Goal: Task Accomplishment & Management: Complete application form

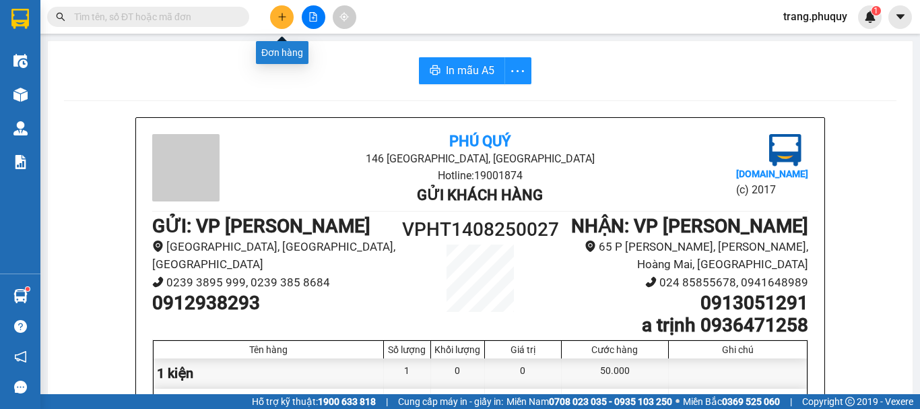
click at [292, 20] on button at bounding box center [282, 17] width 24 height 24
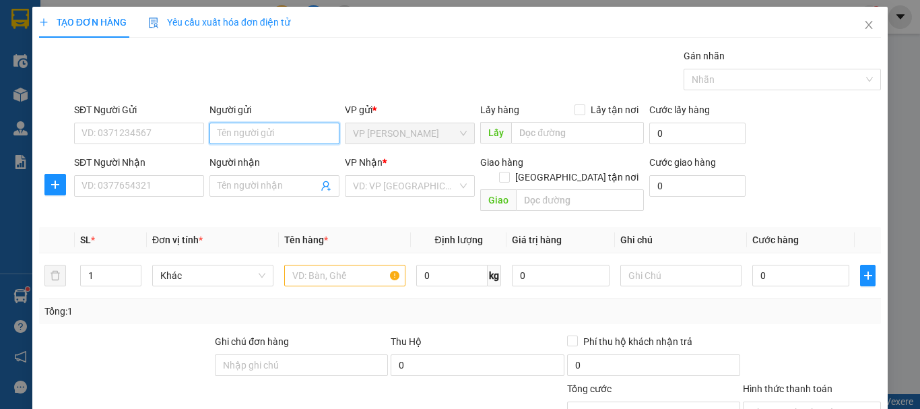
click at [249, 138] on input "Người gửi" at bounding box center [274, 134] width 130 height 22
type input "bác [PERSON_NAME]"
click at [293, 162] on div "bác châu vinh - 02393855034" at bounding box center [278, 160] width 124 height 15
type input "02393855034"
type input "bác [PERSON_NAME]"
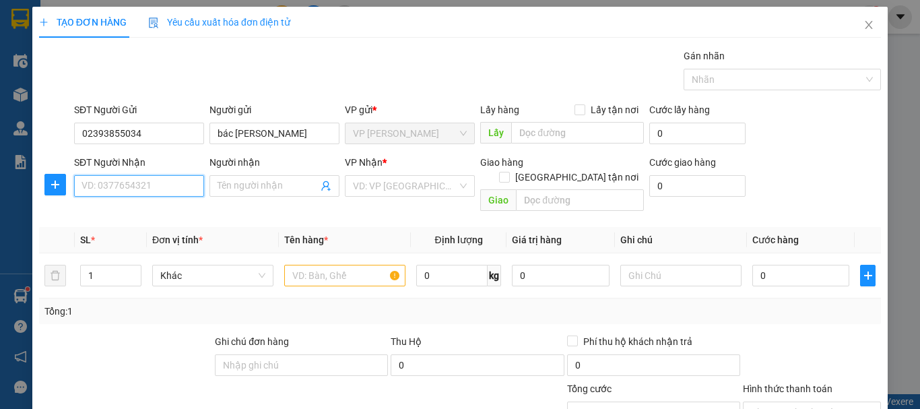
click at [160, 191] on input "SĐT Người Nhận" at bounding box center [139, 186] width 130 height 22
click at [220, 187] on input "Người nhận" at bounding box center [268, 185] width 100 height 15
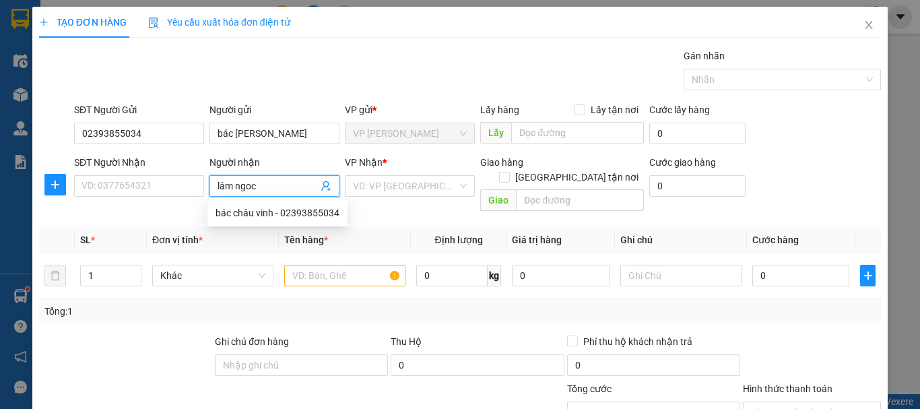
type input "[PERSON_NAME]"
click at [258, 216] on div "[PERSON_NAME] - 0978279929" at bounding box center [285, 212] width 138 height 15
type input "0978279929"
type input "[PERSON_NAME]"
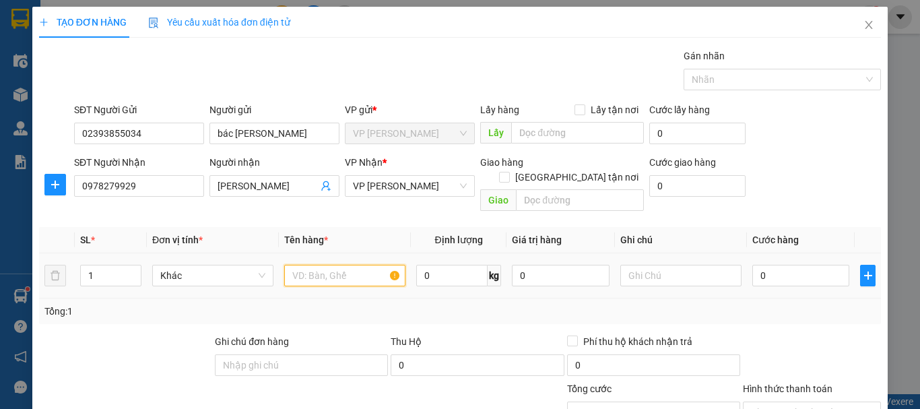
click at [339, 265] on input "text" at bounding box center [344, 276] width 121 height 22
type input "hộp"
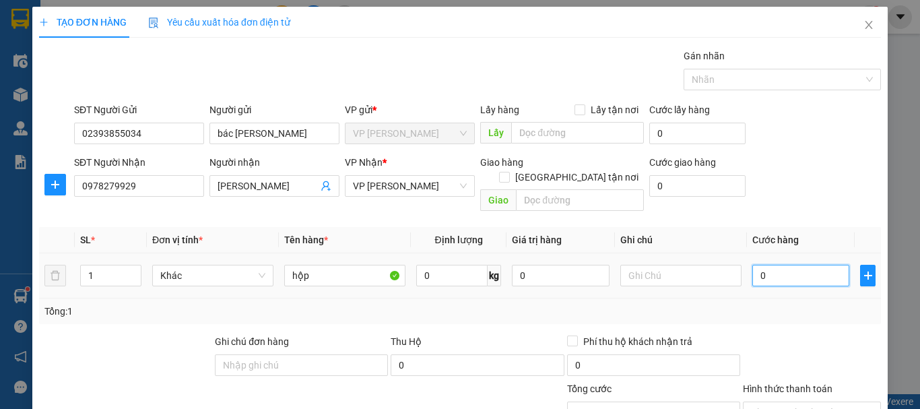
click at [770, 271] on input "0" at bounding box center [800, 276] width 97 height 22
type input "003"
type input "3"
type input "0.030"
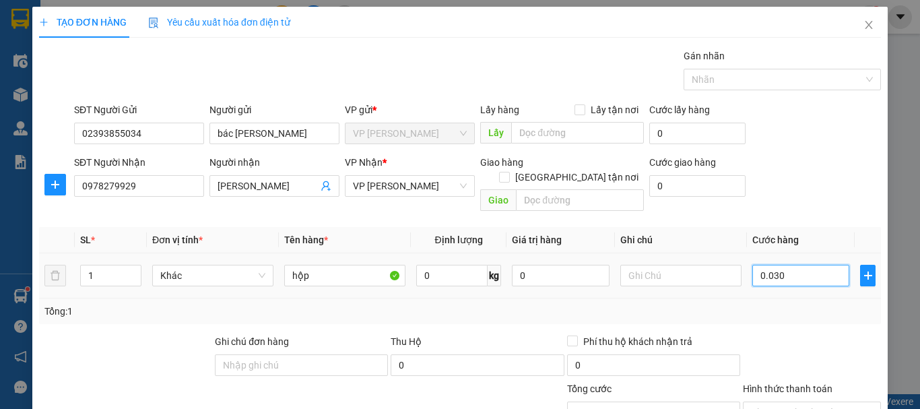
type input "30"
click at [768, 308] on div "Tổng: 1" at bounding box center [460, 311] width 842 height 26
type input "30.000"
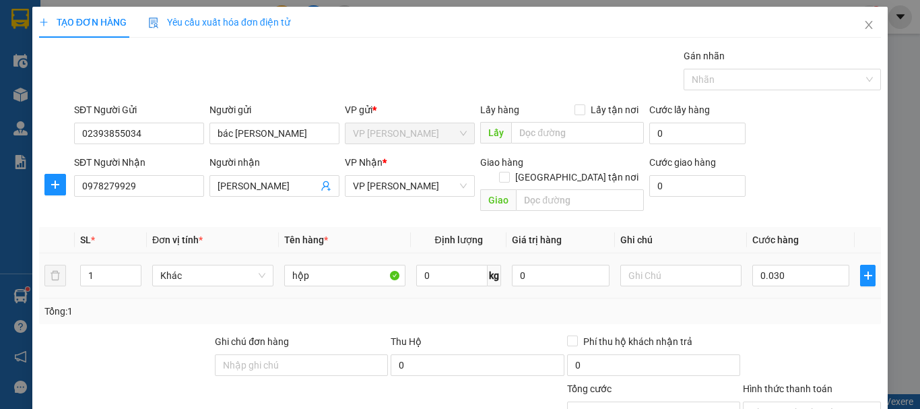
type input "30.000"
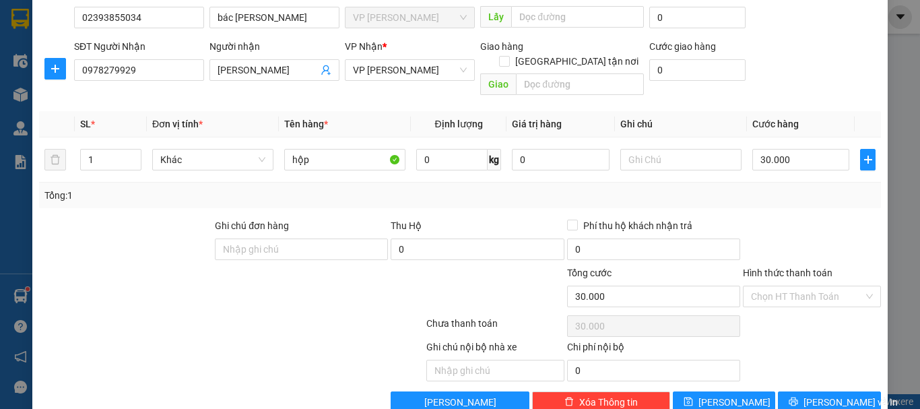
scroll to position [131, 0]
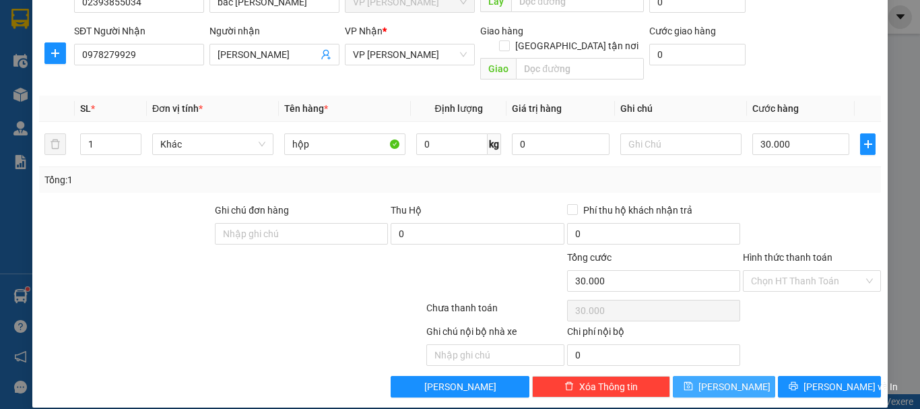
click at [727, 379] on span "[PERSON_NAME]" at bounding box center [734, 386] width 72 height 15
type input "0"
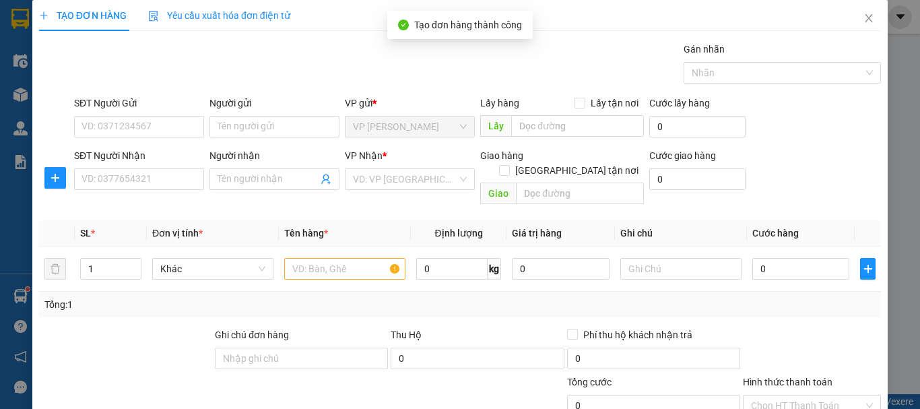
scroll to position [0, 0]
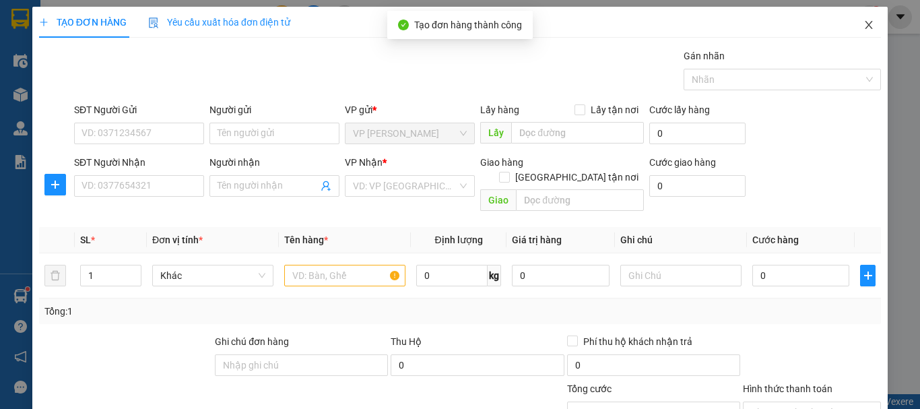
click at [859, 32] on span "Close" at bounding box center [869, 26] width 38 height 38
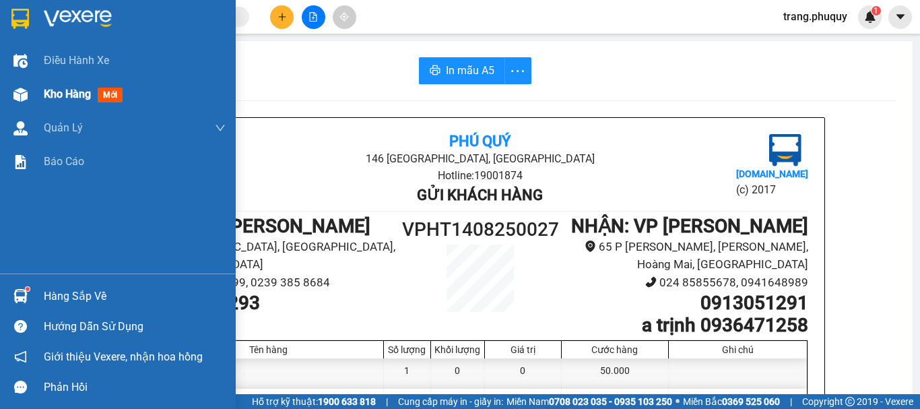
click at [44, 99] on span "Kho hàng" at bounding box center [67, 94] width 47 height 13
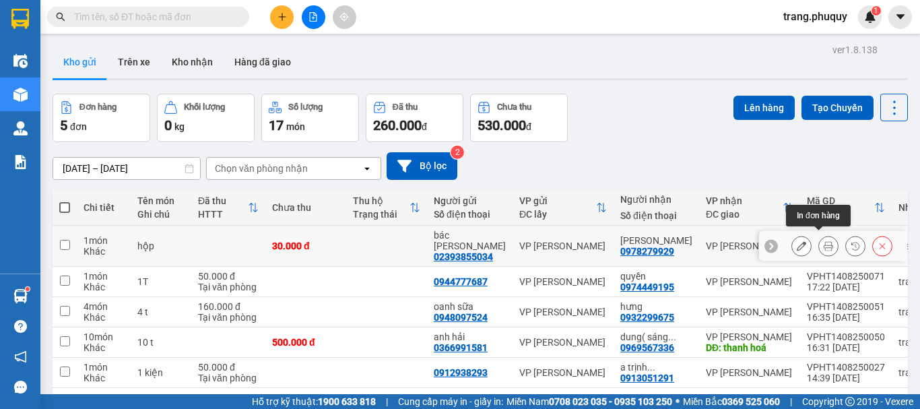
click at [824, 241] on icon at bounding box center [828, 245] width 9 height 9
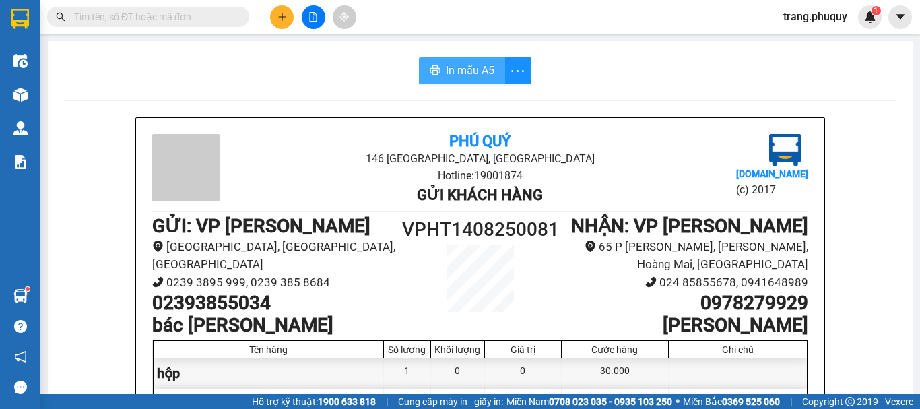
click at [438, 81] on button "In mẫu A5" at bounding box center [462, 70] width 86 height 27
